Goal: Find specific page/section: Find specific page/section

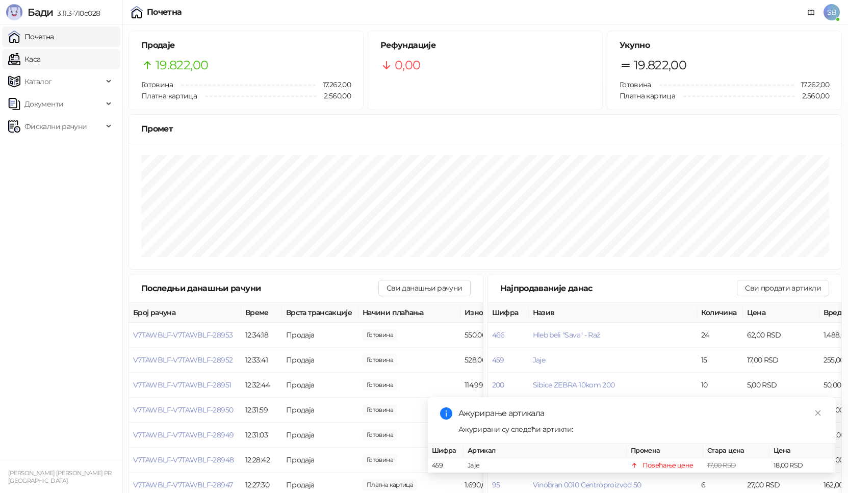
click at [40, 65] on link "Каса" at bounding box center [24, 59] width 32 height 20
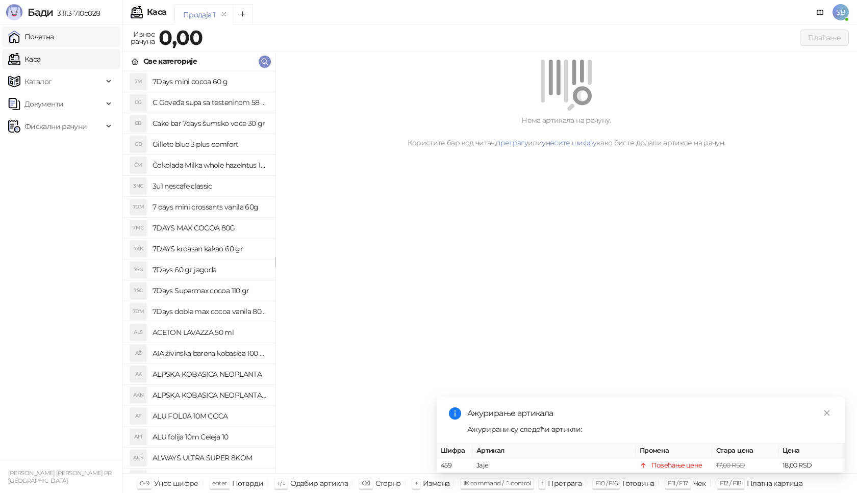
click at [54, 43] on link "Почетна" at bounding box center [31, 37] width 46 height 20
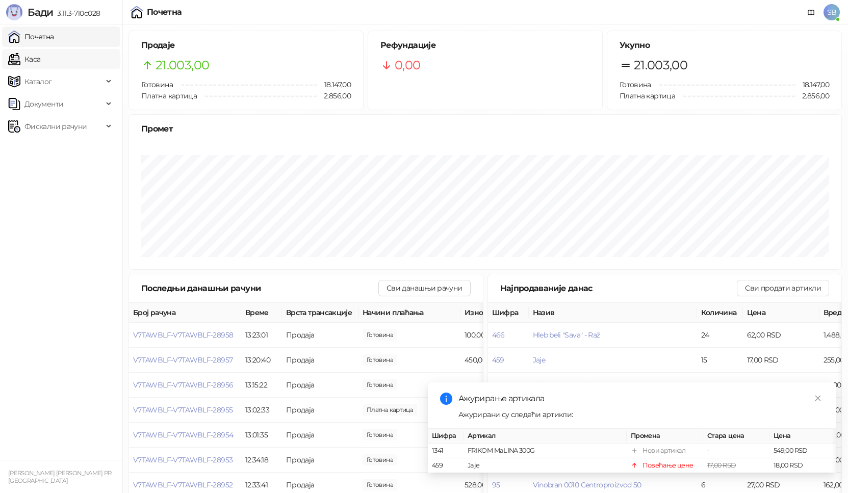
click at [40, 54] on link "Каса" at bounding box center [24, 59] width 32 height 20
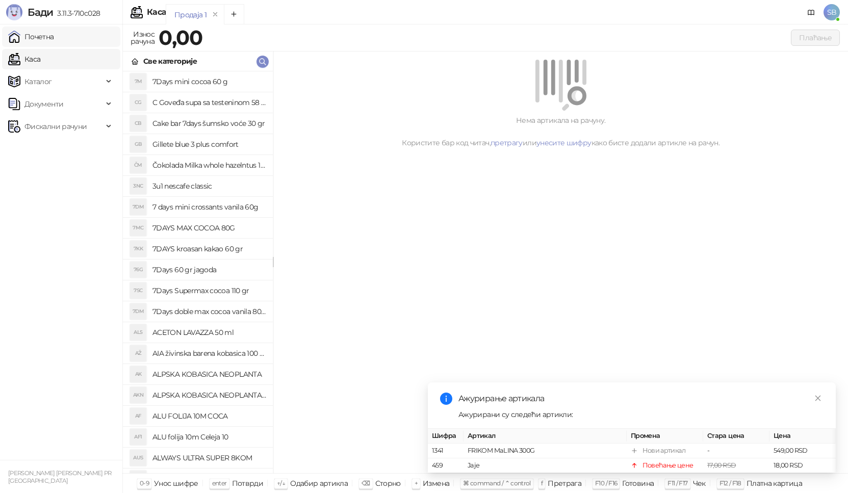
click at [54, 41] on link "Почетна" at bounding box center [31, 37] width 46 height 20
